Goal: Task Accomplishment & Management: Complete application form

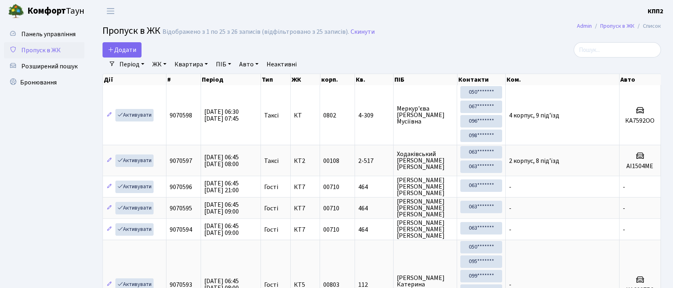
select select "25"
drag, startPoint x: 0, startPoint y: 0, endPoint x: 113, endPoint y: 49, distance: 123.3
click at [113, 49] on icon at bounding box center [111, 49] width 6 height 6
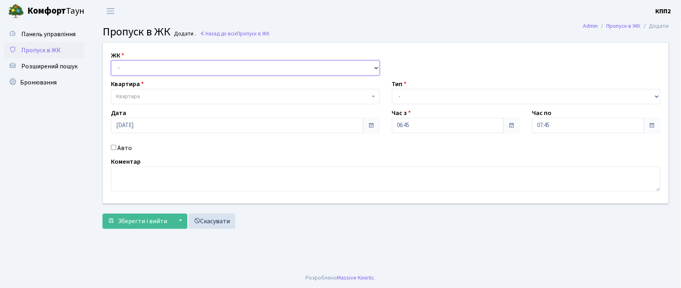
click at [117, 63] on select "- КТ, вул. Регенераторна, 4 КТ2, просп. Соборності, 17 КТ3, вул. Березнева, 16 …" at bounding box center [245, 67] width 269 height 15
select select "271"
click at [111, 60] on select "- КТ, вул. Регенераторна, 4 КТ2, просп. Соборності, 17 КТ3, вул. Березнева, 16 …" at bounding box center [245, 67] width 269 height 15
select select
click at [124, 92] on span "Квартира" at bounding box center [128, 96] width 24 height 8
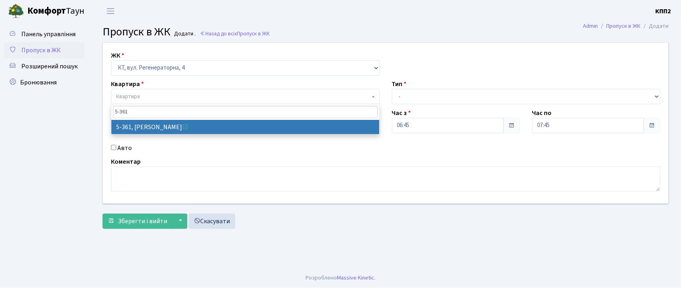
type input "5-361"
select select "2196"
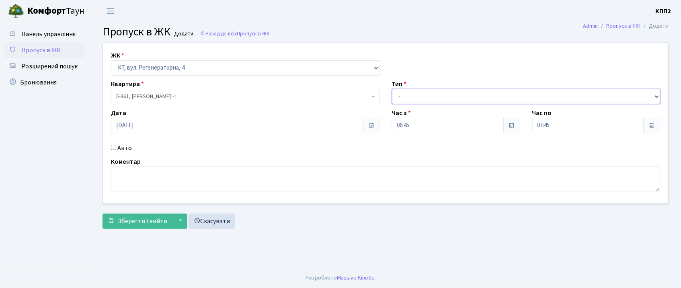
click at [404, 100] on select "- Доставка Таксі Гості Сервіс" at bounding box center [526, 96] width 269 height 15
select select "3"
click at [392, 89] on select "- Доставка Таксі Гості Сервіс" at bounding box center [526, 96] width 269 height 15
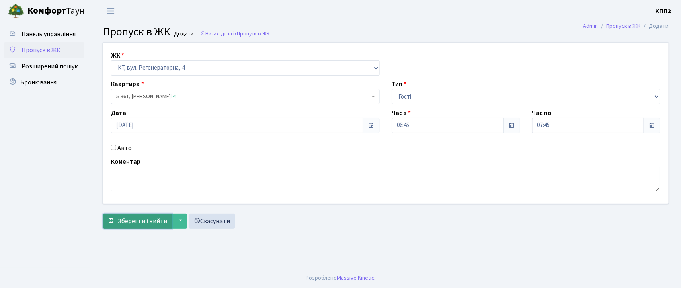
click at [153, 222] on span "Зберегти і вийти" at bounding box center [142, 221] width 49 height 9
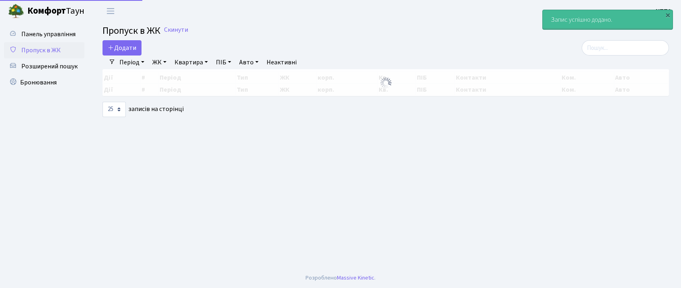
select select "25"
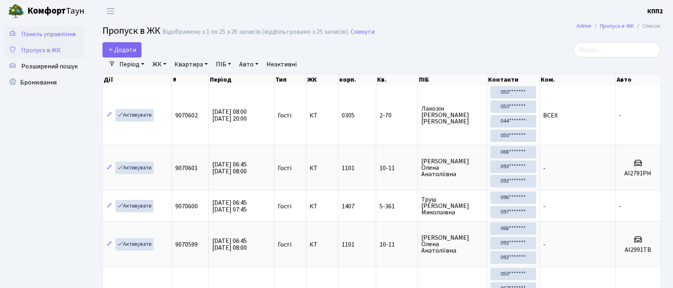
click at [53, 31] on span "Панель управління" at bounding box center [48, 34] width 54 height 9
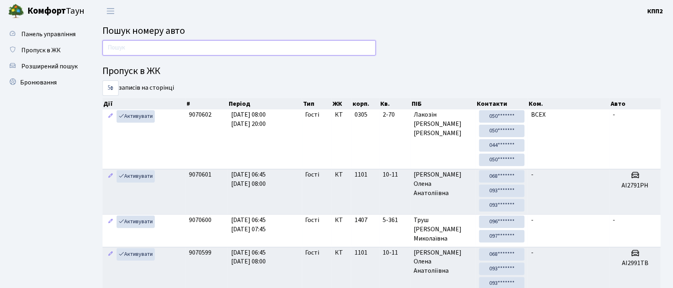
click at [237, 45] on input "text" at bounding box center [239, 47] width 273 height 15
type input "0"
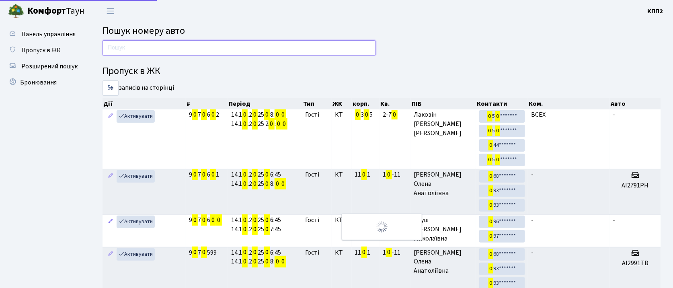
type input ","
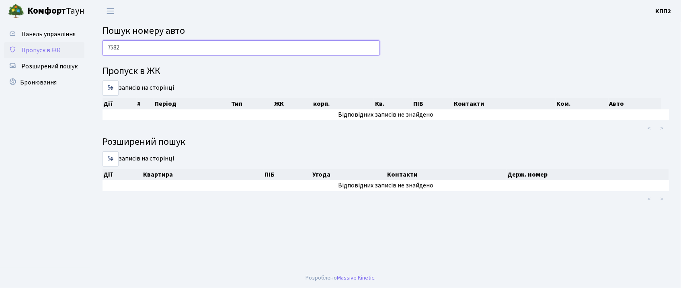
type input "7582"
click at [31, 51] on span "Пропуск в ЖК" at bounding box center [40, 50] width 39 height 9
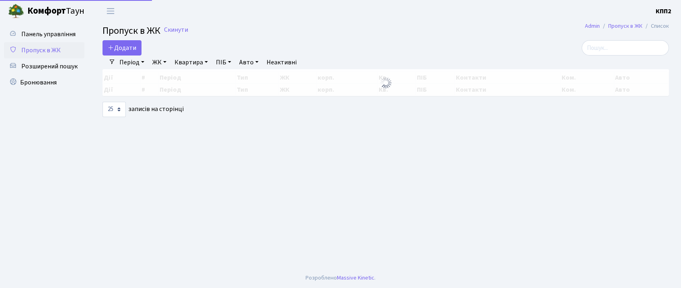
select select "25"
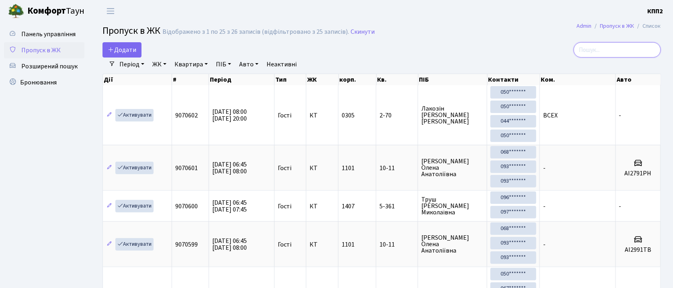
click at [623, 54] on input "search" at bounding box center [617, 49] width 87 height 15
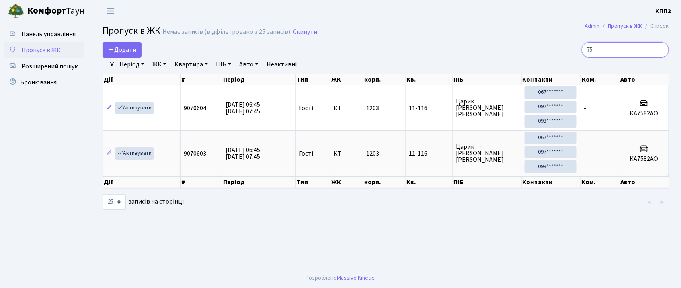
type input "7"
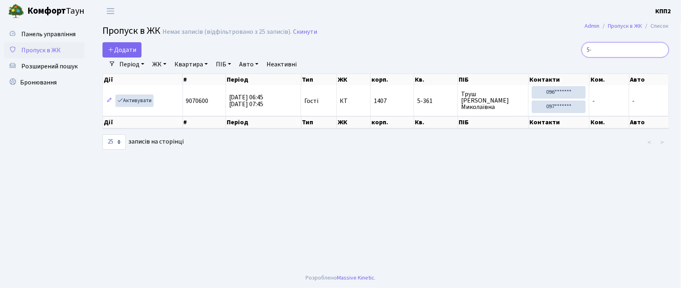
type input "5"
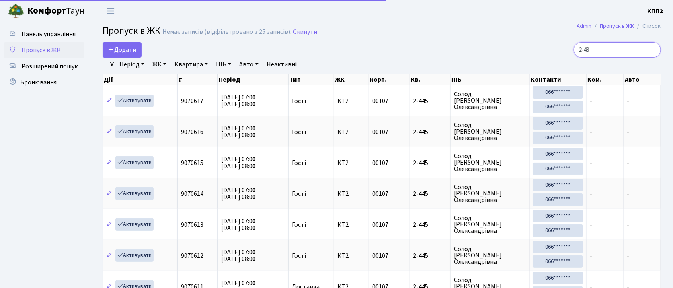
type input "2-436"
